Goal: Task Accomplishment & Management: Manage account settings

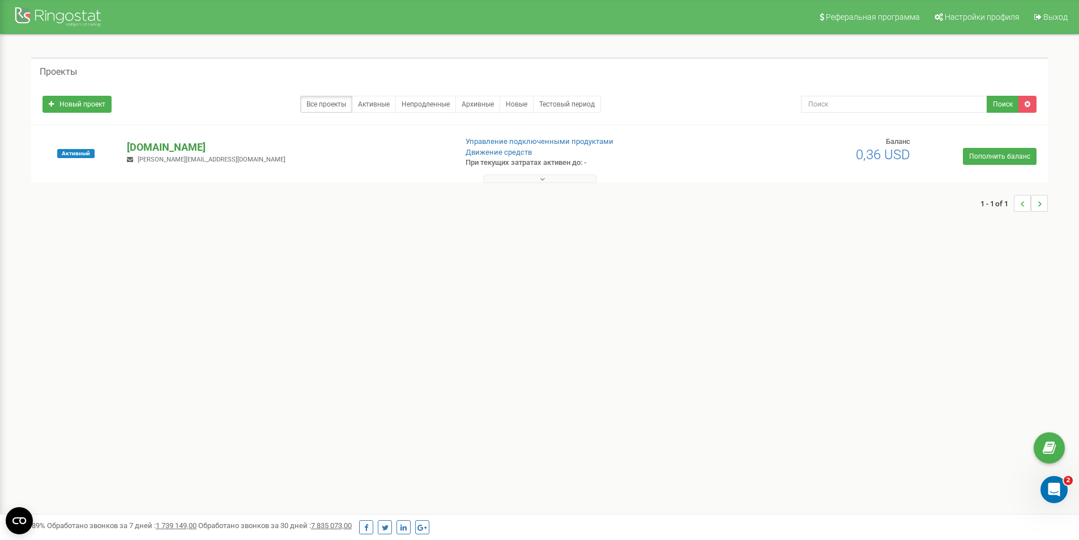
click at [165, 147] on p "[DOMAIN_NAME]" at bounding box center [287, 147] width 320 height 15
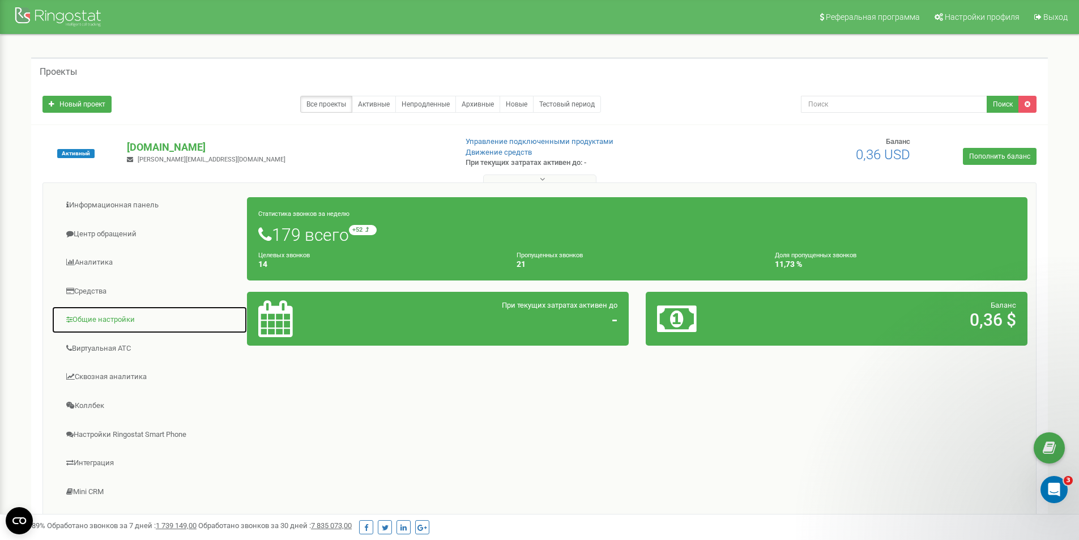
click at [116, 325] on link "Общие настройки" at bounding box center [150, 320] width 196 height 28
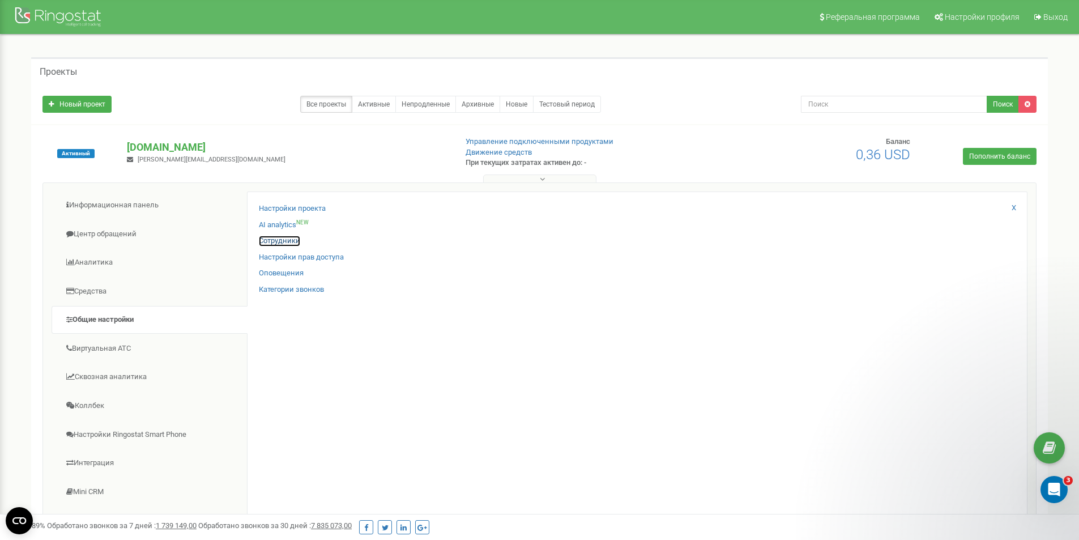
click at [279, 244] on link "Сотрудники" at bounding box center [279, 241] width 41 height 11
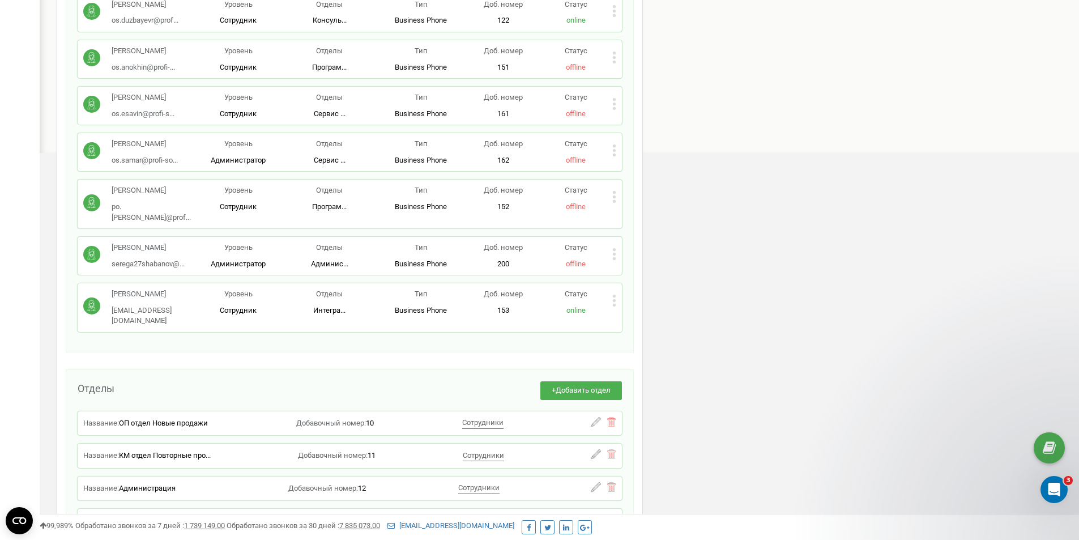
scroll to position [526, 0]
click at [613, 296] on icon at bounding box center [614, 302] width 4 height 12
click at [628, 312] on div "Редактировать" at bounding box center [666, 321] width 106 height 18
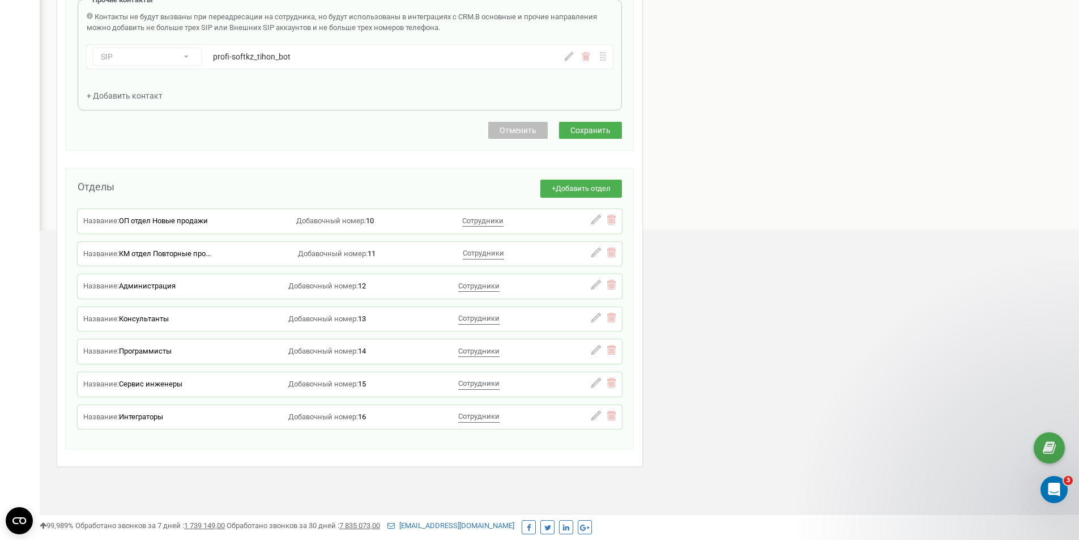
scroll to position [450, 0]
click at [594, 418] on icon at bounding box center [596, 415] width 10 height 10
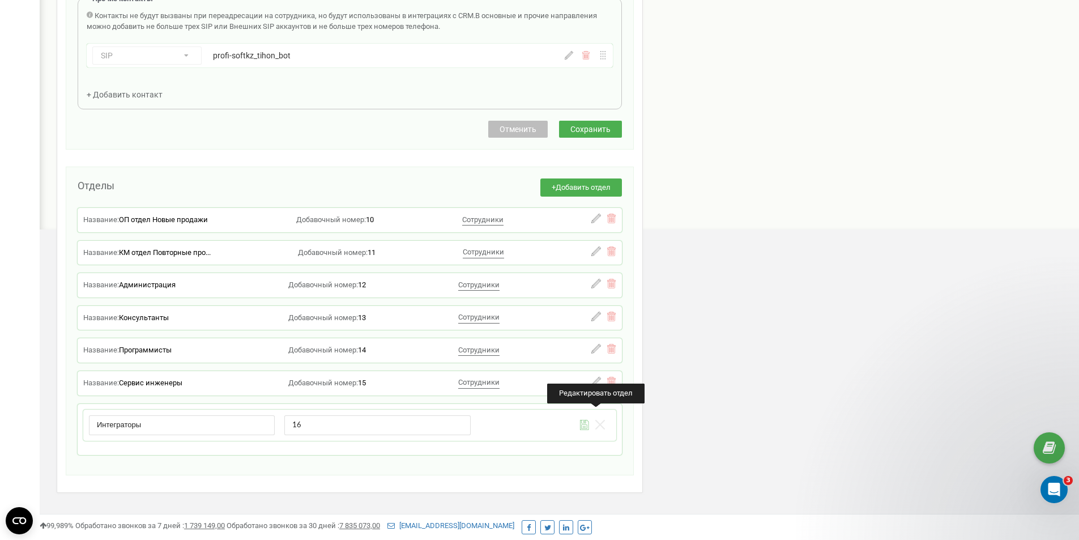
click at [665, 408] on div "Сотрудники проекта [DOMAIN_NAME] Редактирование сотрудника Email * [EMAIL_ADDRE…" at bounding box center [559, 89] width 1023 height 954
click at [599, 425] on icon at bounding box center [600, 425] width 10 height 10
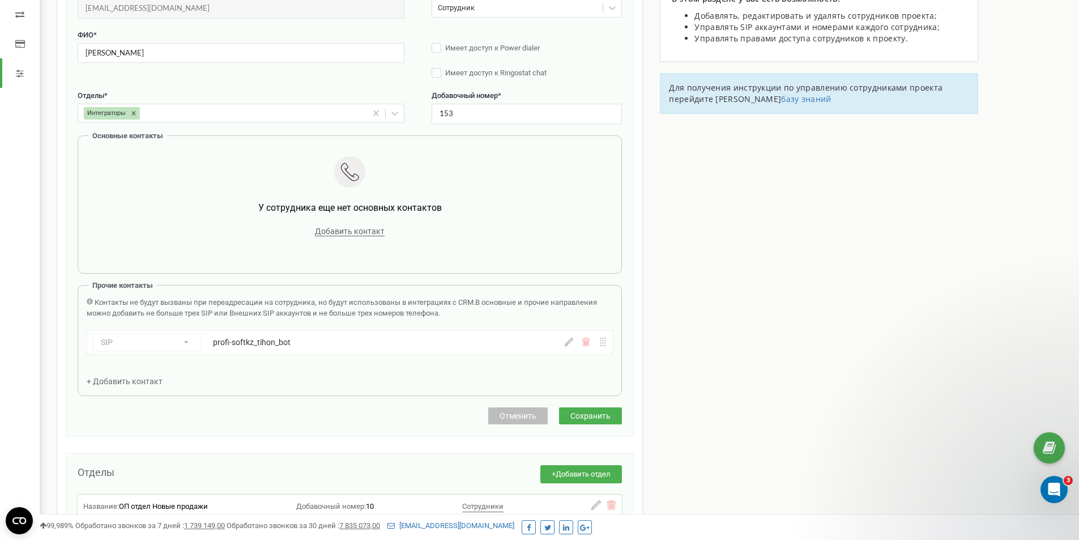
scroll to position [148, 0]
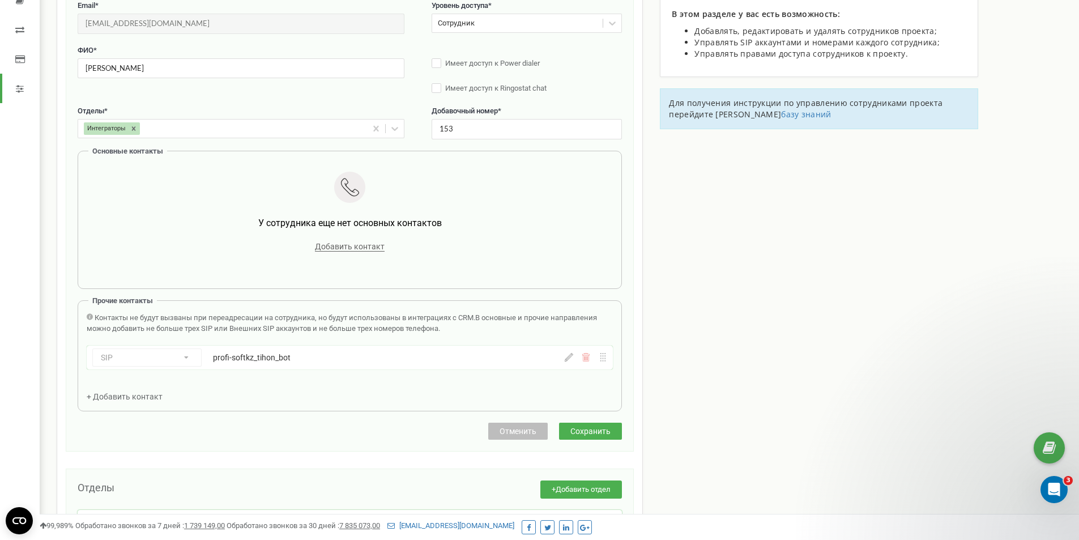
click at [193, 365] on div "SIP Номер телефона SIP Внешний SIP profi-softkz_tihon_bot" at bounding box center [311, 357] width 438 height 18
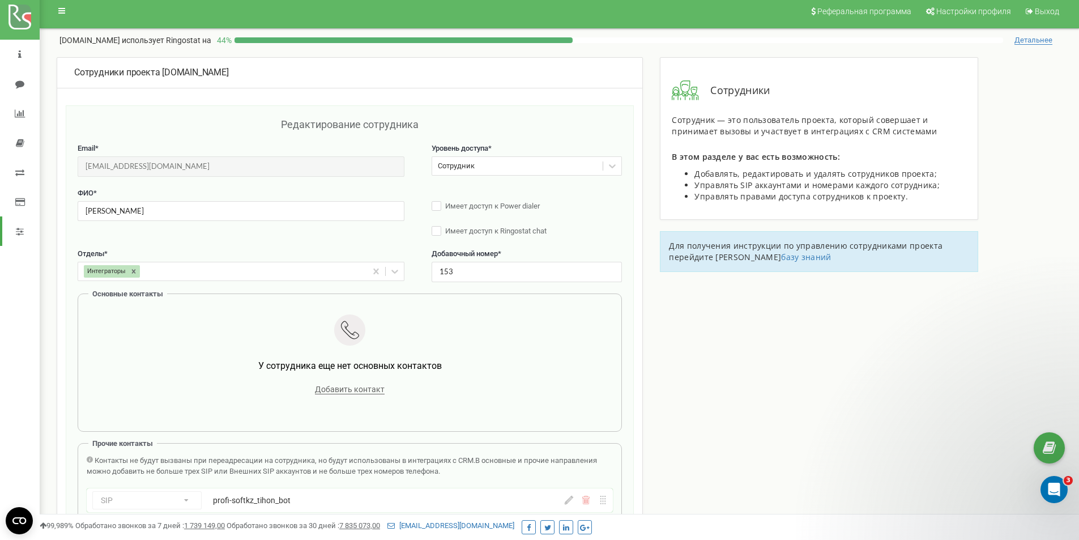
scroll to position [0, 0]
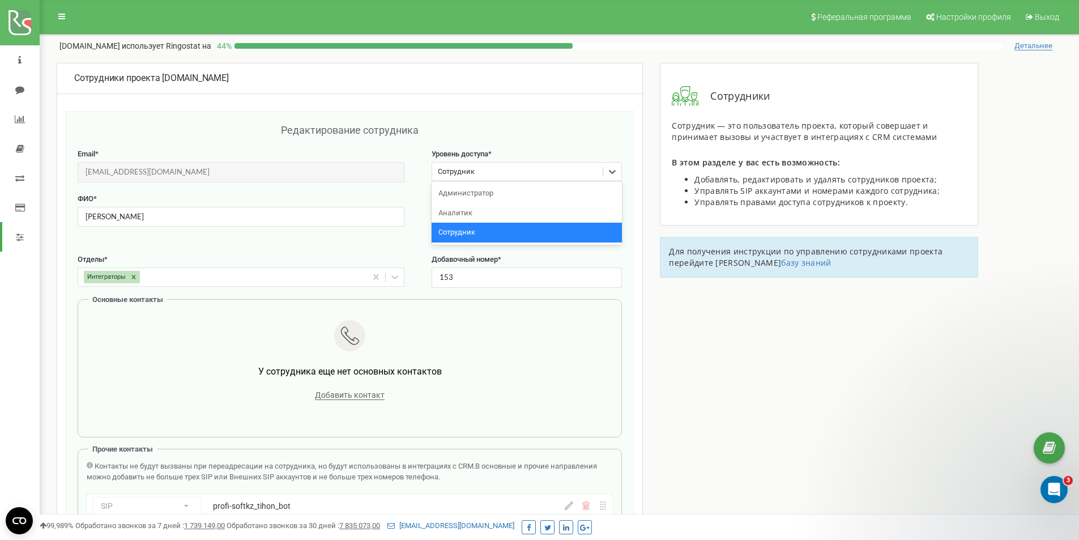
click at [574, 165] on div "Сотрудник" at bounding box center [517, 172] width 171 height 18
click at [572, 169] on div "Сотрудник" at bounding box center [517, 172] width 171 height 18
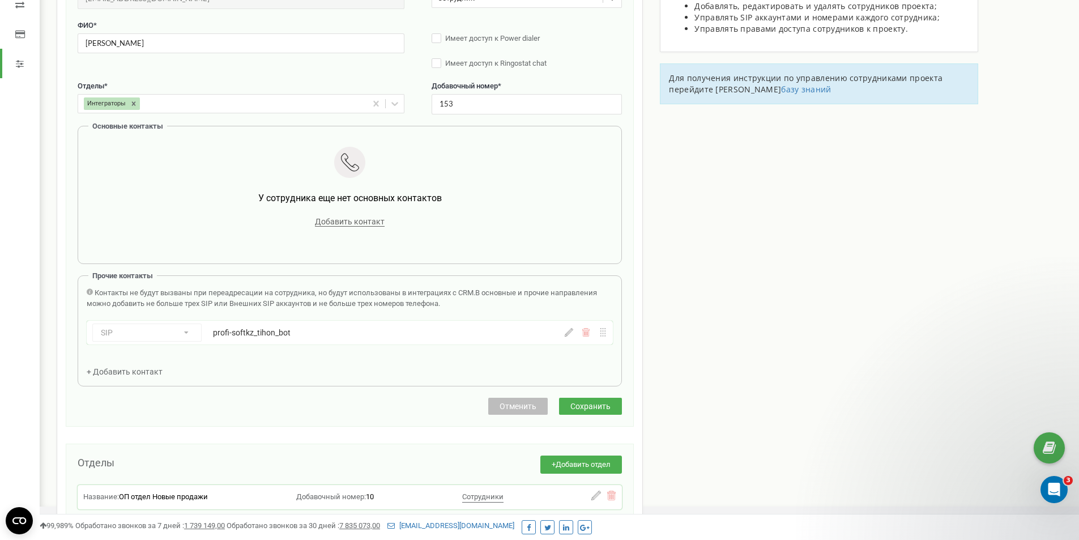
scroll to position [148, 0]
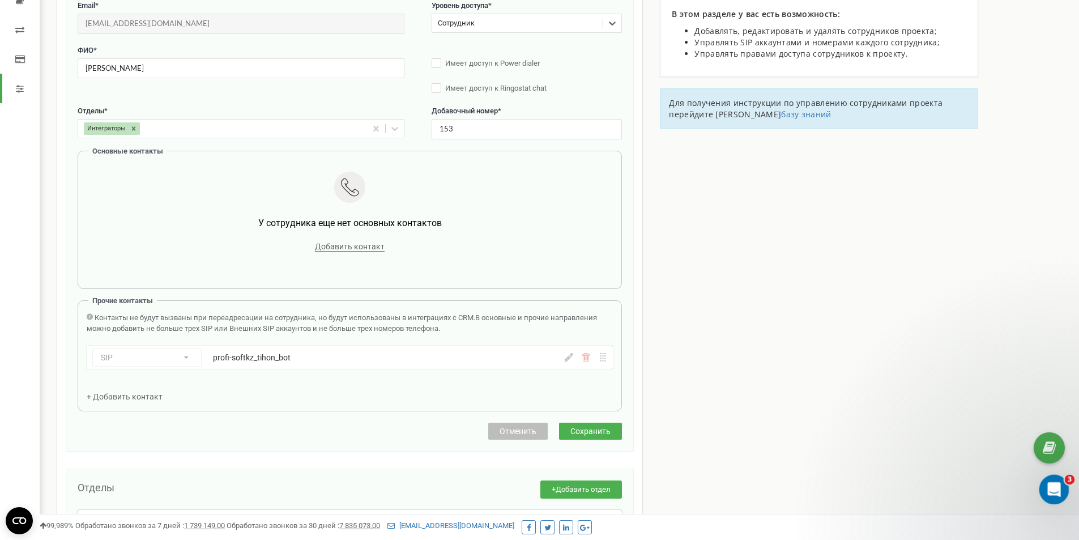
click at [1060, 492] on div "Открыть службу сообщений Intercom" at bounding box center [1052, 487] width 37 height 37
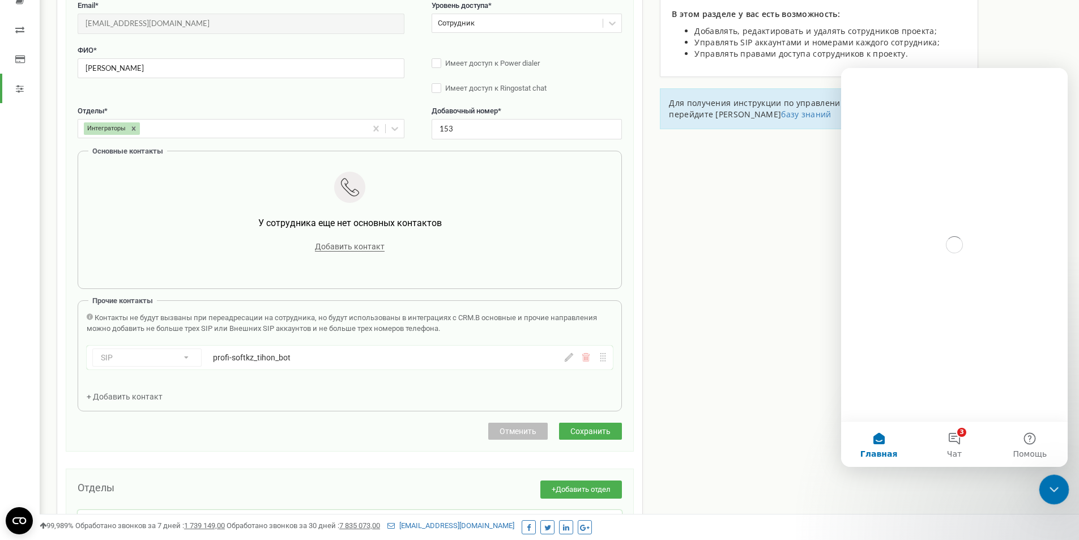
scroll to position [0, 0]
click at [955, 442] on button "3 Чат" at bounding box center [954, 443] width 75 height 45
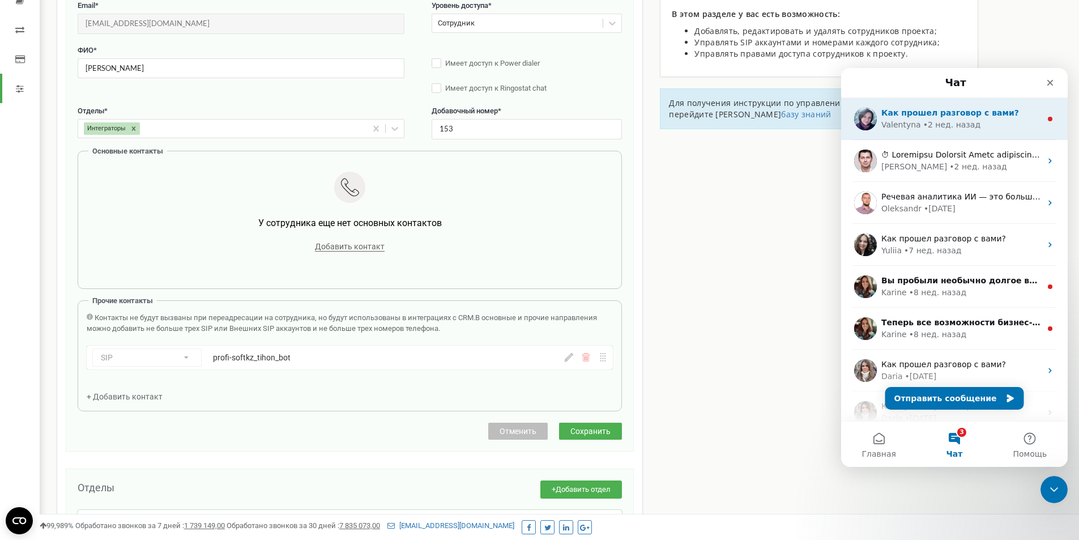
click at [939, 121] on div "• [DATE]" at bounding box center [951, 125] width 57 height 12
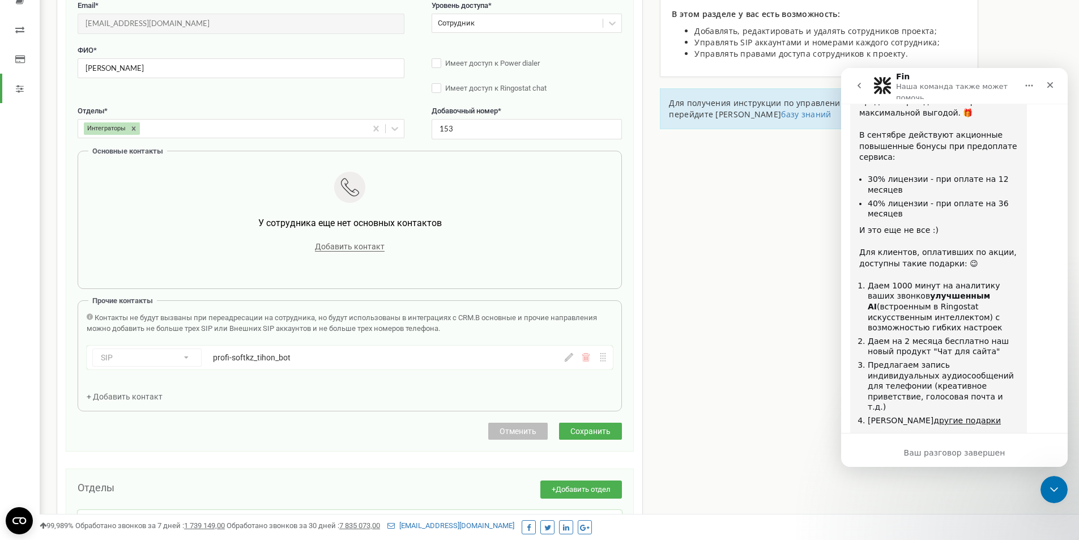
scroll to position [1164, 0]
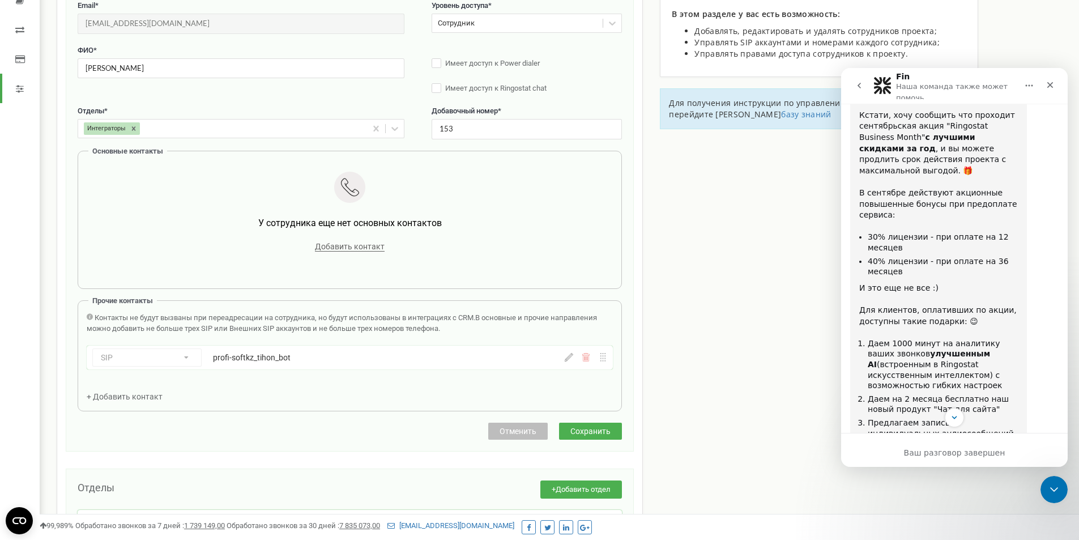
click at [861, 86] on icon "go back" at bounding box center [859, 85] width 9 height 9
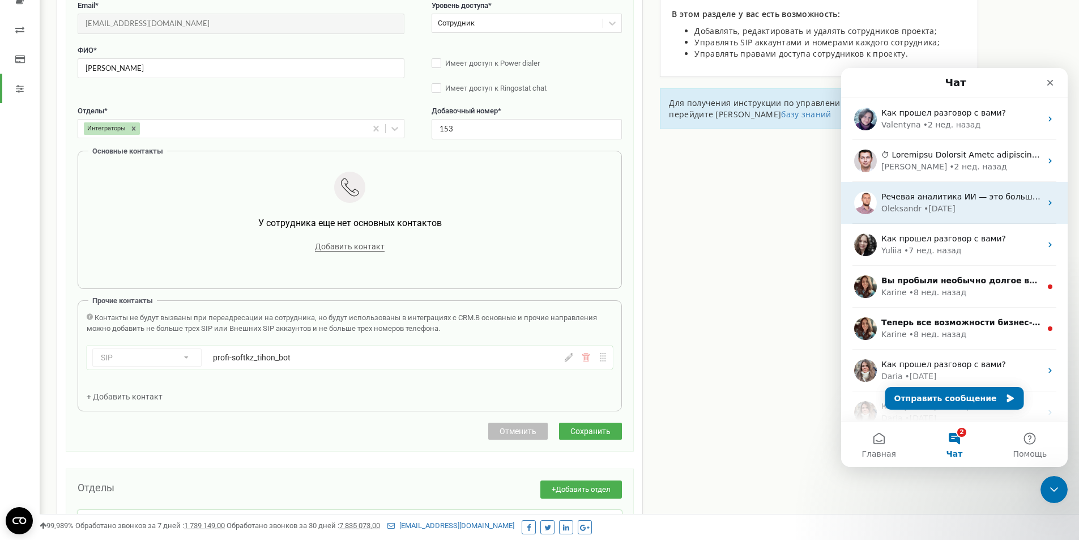
click at [926, 203] on div "• [DATE]" at bounding box center [940, 209] width 32 height 12
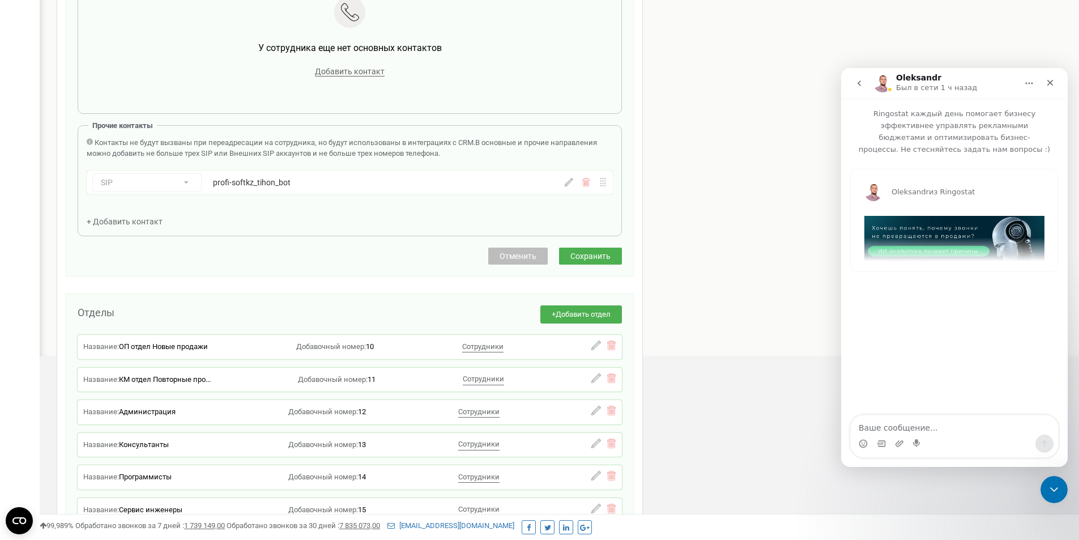
scroll to position [299, 0]
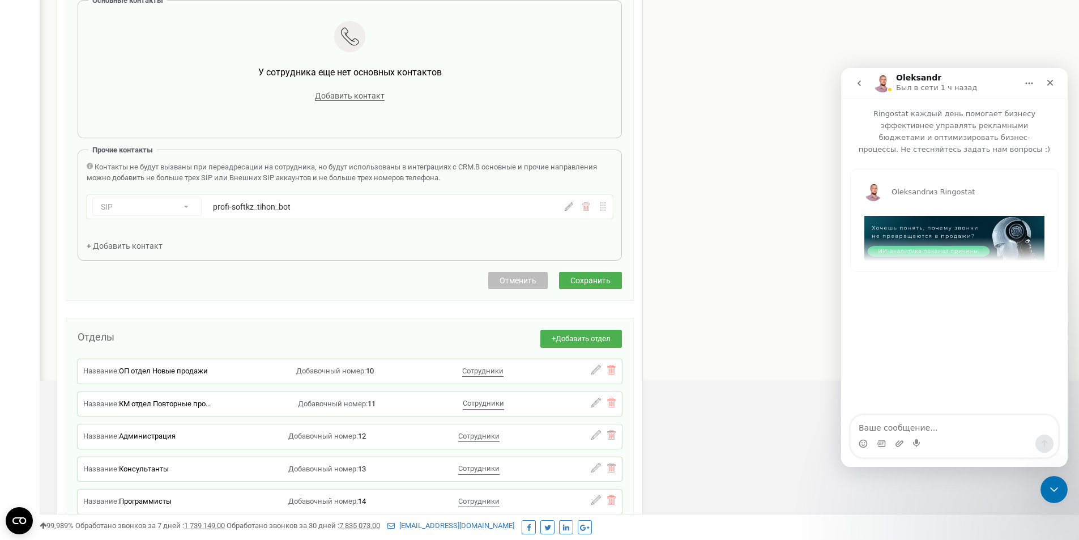
click at [863, 84] on icon "go back" at bounding box center [859, 83] width 9 height 9
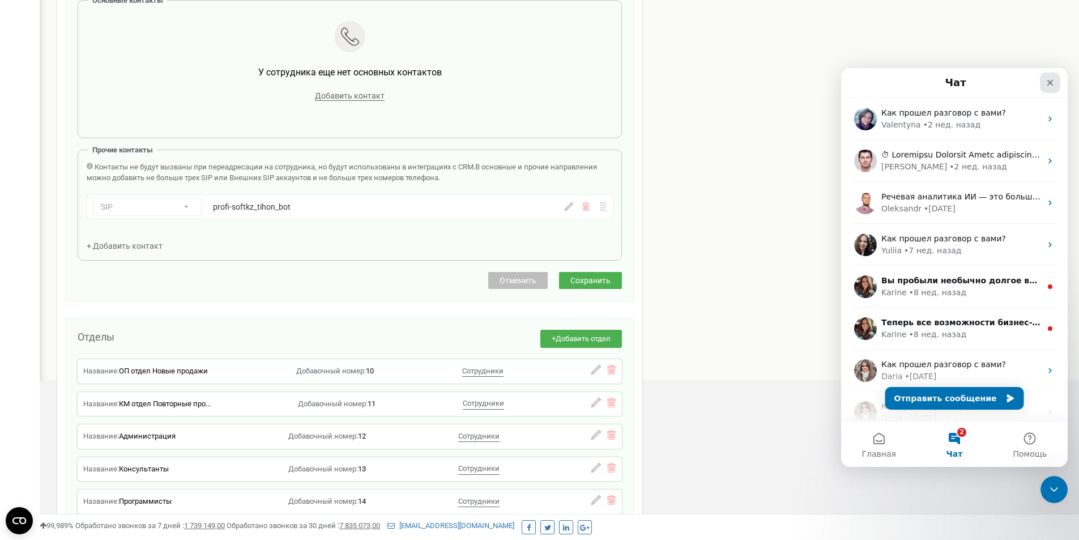
click at [1044, 83] on div "Закрыть" at bounding box center [1050, 83] width 20 height 20
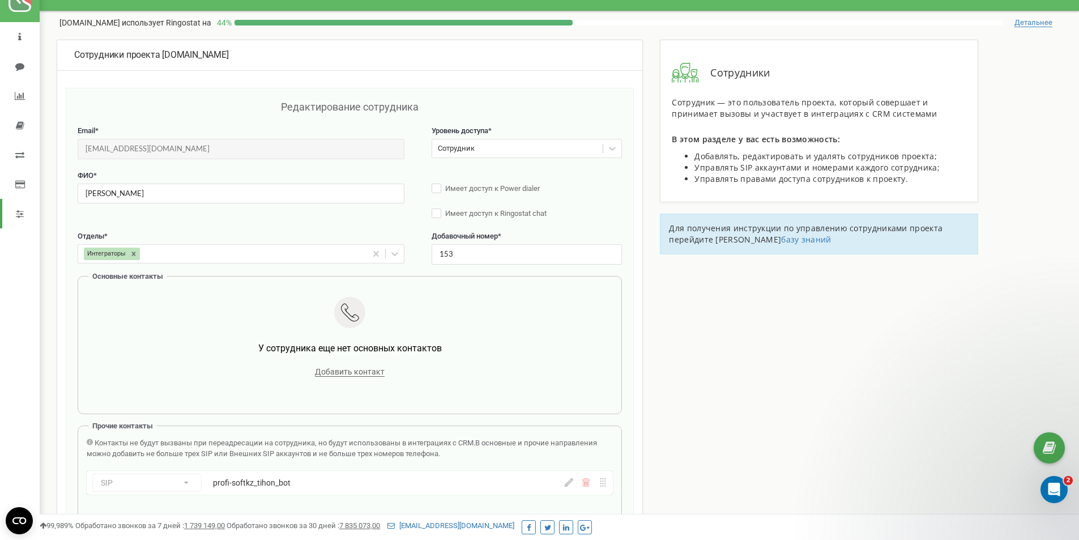
scroll to position [0, 0]
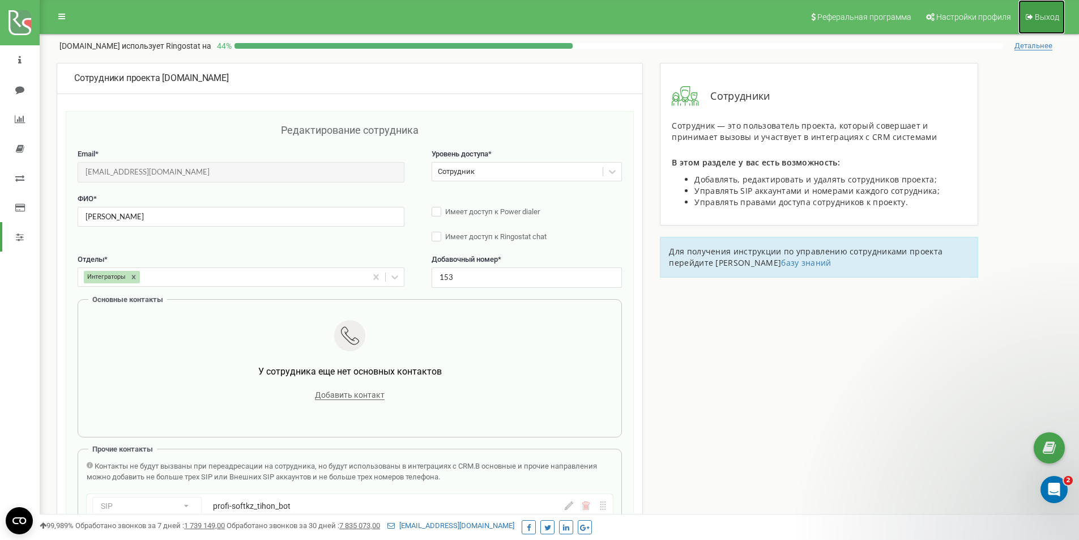
click at [1046, 17] on span "Выход" at bounding box center [1047, 16] width 24 height 9
